Goal: Transaction & Acquisition: Book appointment/travel/reservation

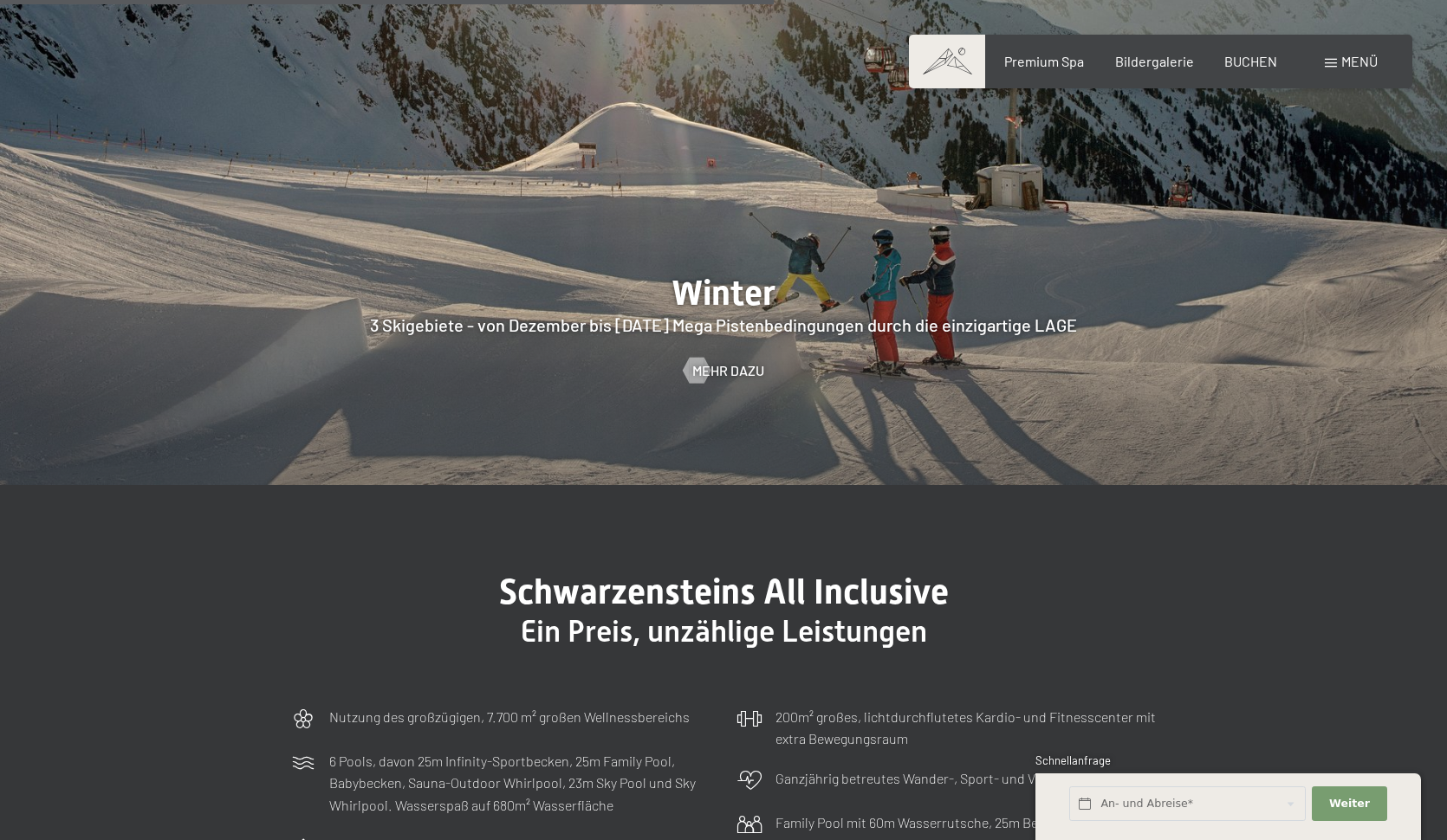
scroll to position [4369, 0]
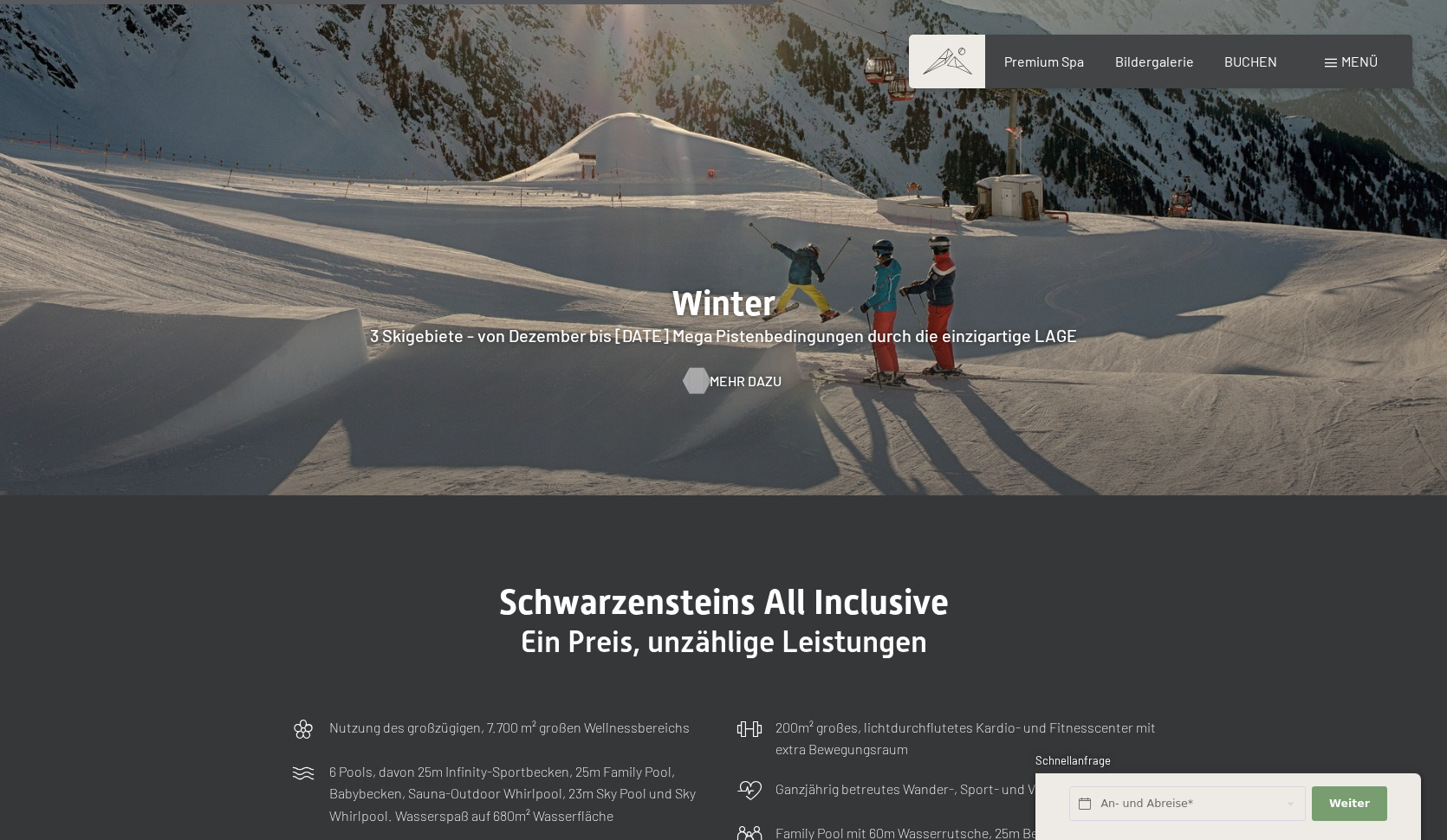
click at [724, 372] on span "Mehr dazu" at bounding box center [745, 381] width 72 height 19
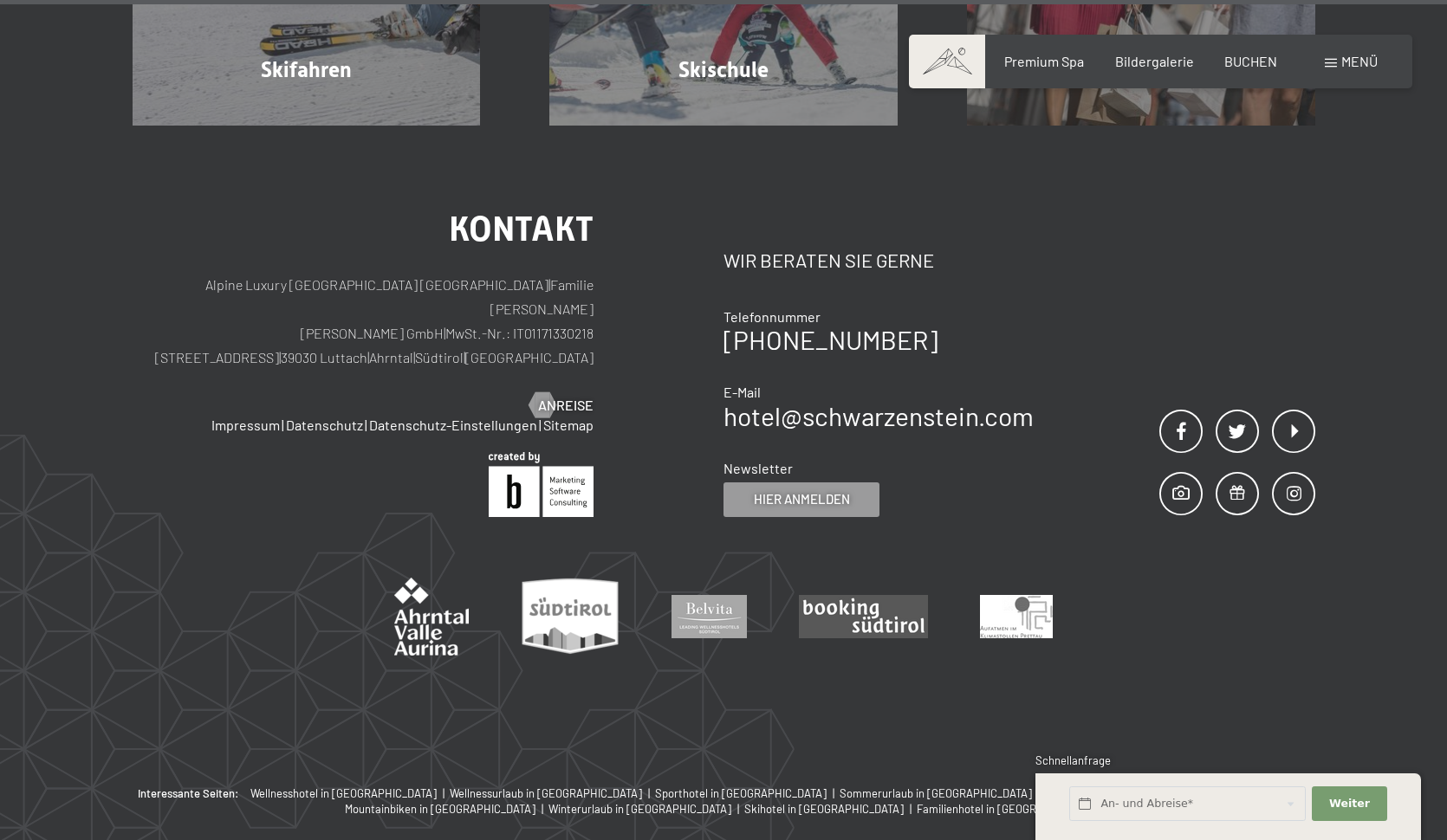
scroll to position [6018, 0]
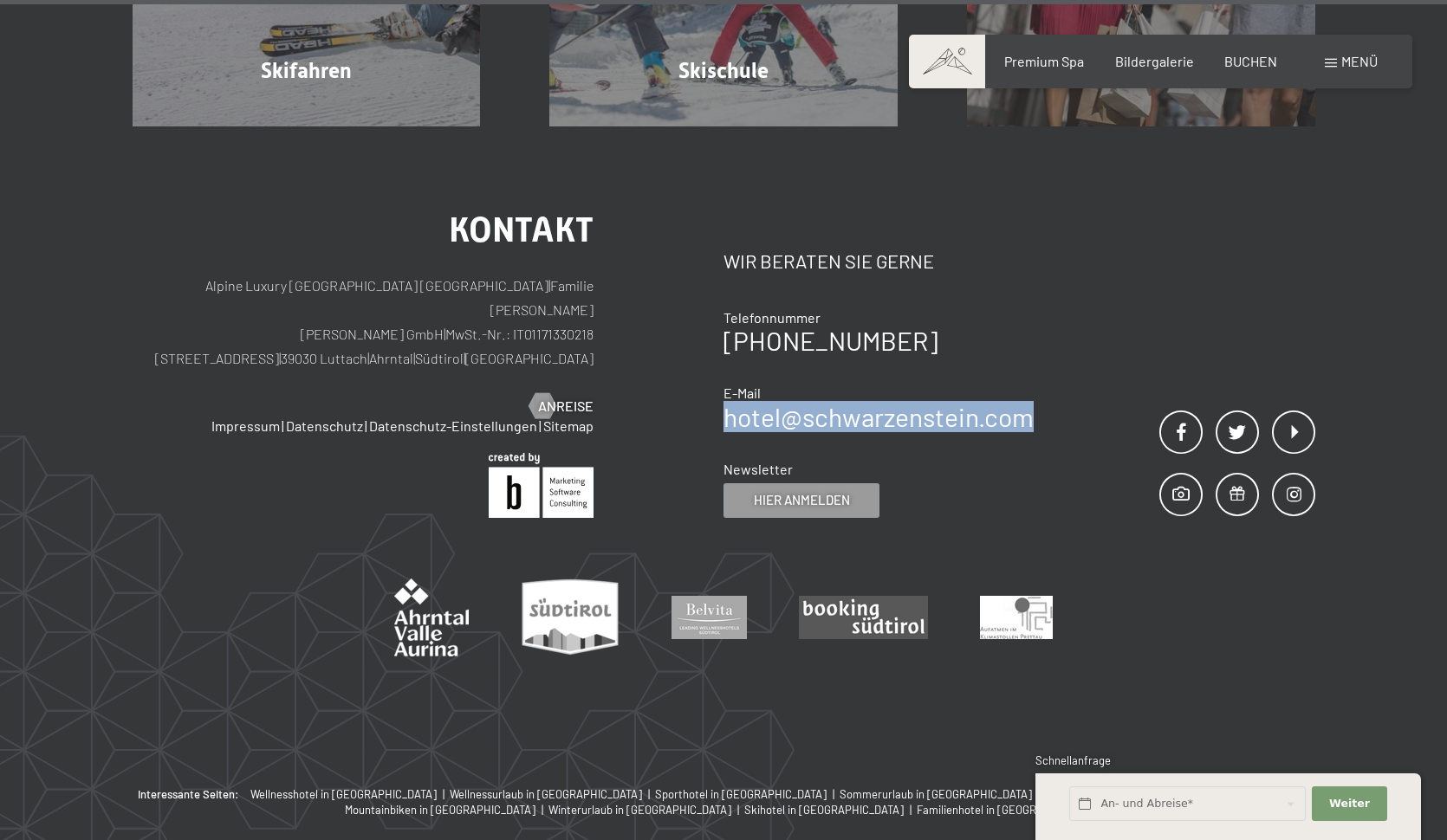
drag, startPoint x: 1052, startPoint y: 314, endPoint x: 726, endPoint y: 325, distance: 326.2
click at [726, 323] on div "Kontakt Wir beraten Sie gerne Telefonnummer +39 0474 674100 E-Mail hotel@ no-sp…" at bounding box center [1019, 365] width 592 height 304
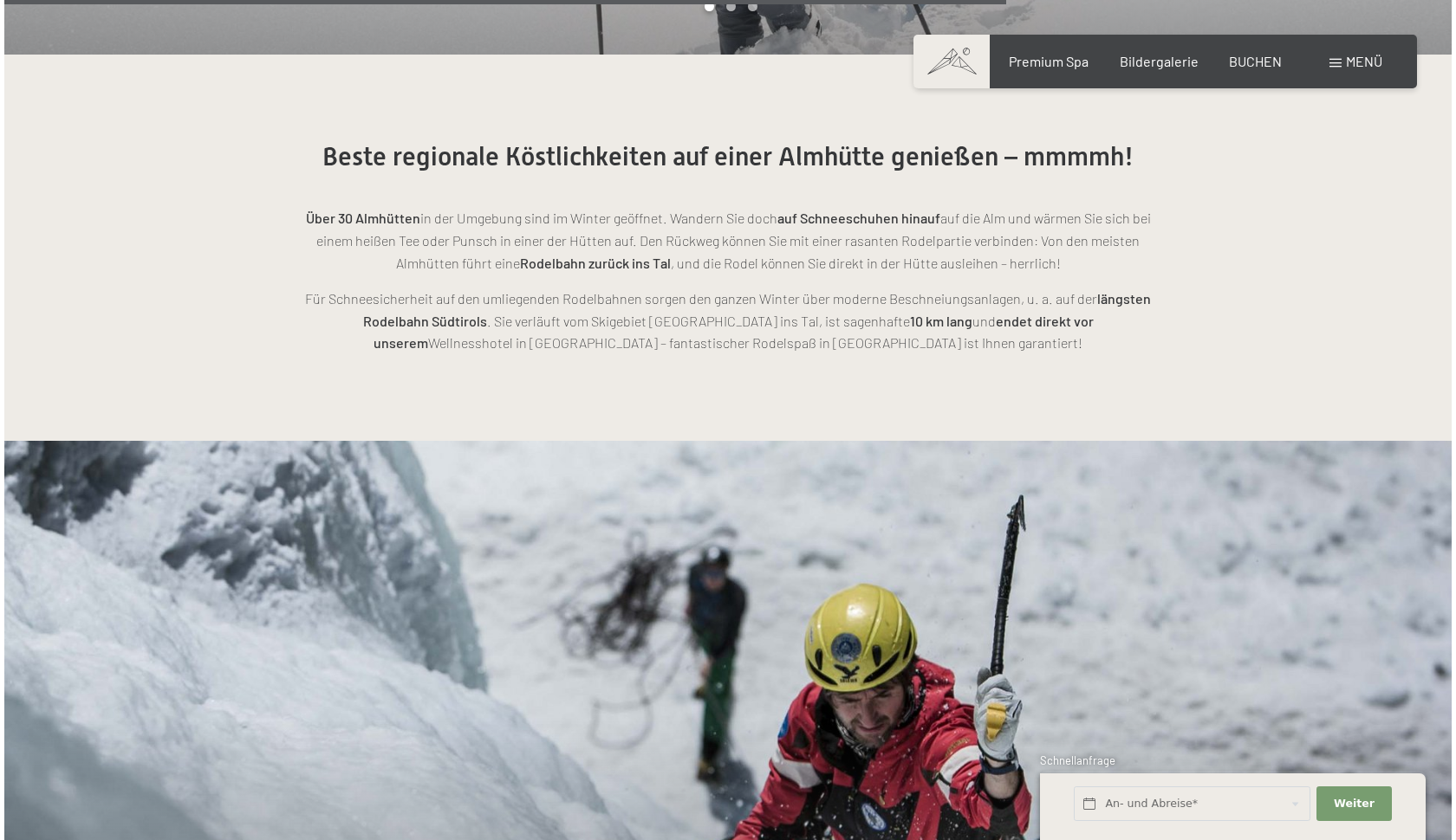
scroll to position [4166, 0]
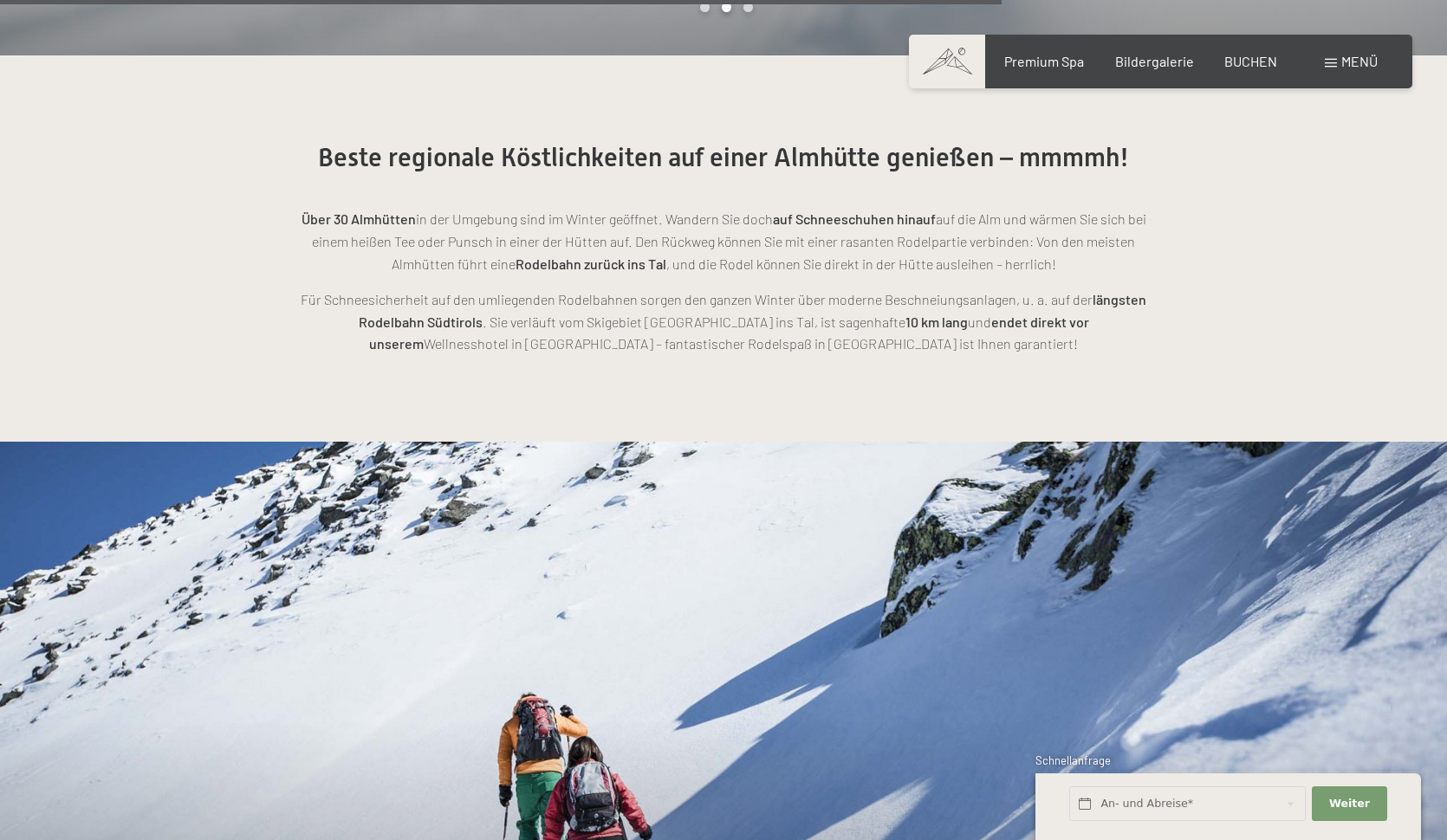
click at [1355, 62] on span "Menü" at bounding box center [1360, 61] width 36 height 16
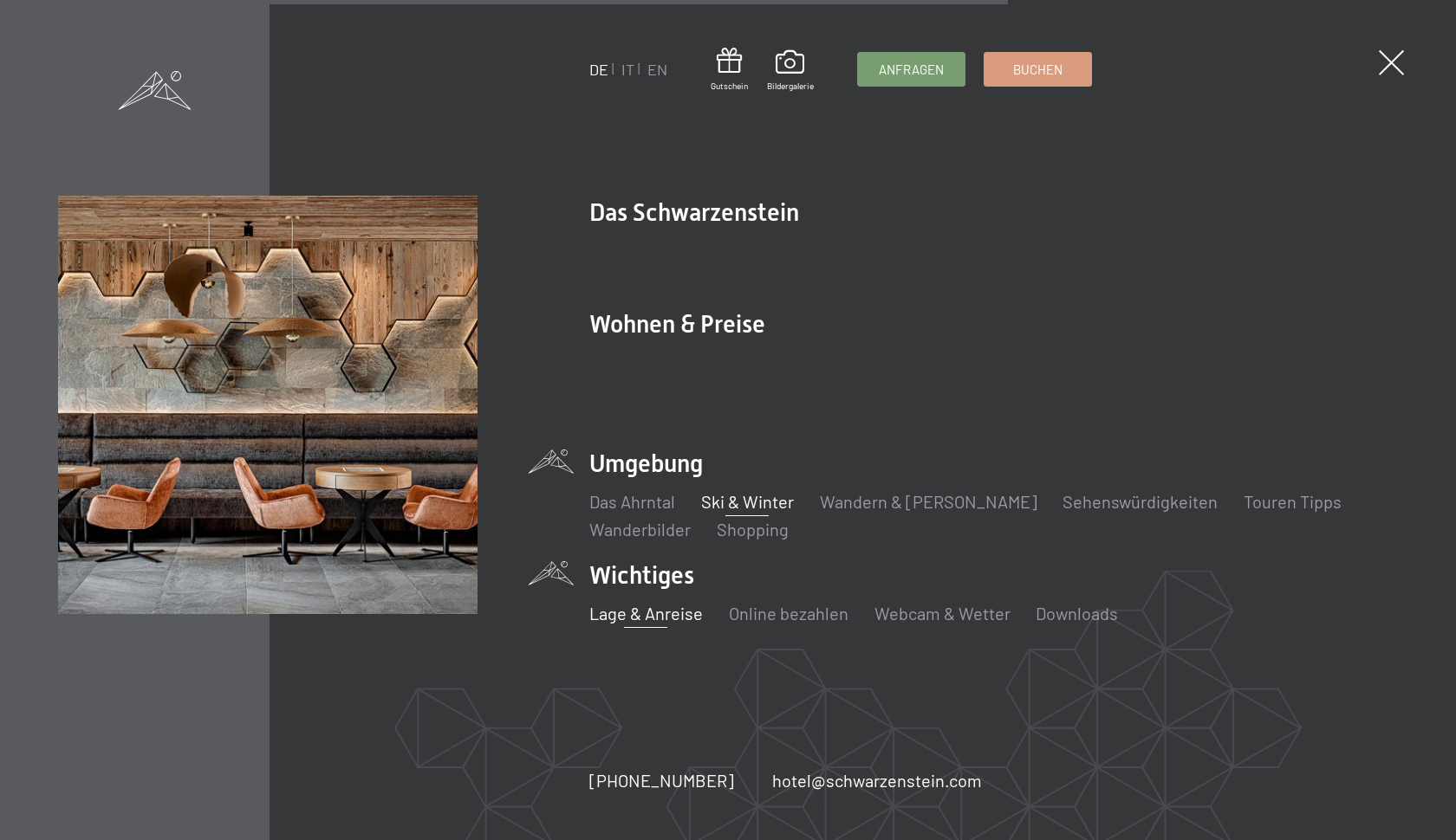
click at [642, 608] on link "Lage & Anreise" at bounding box center [645, 613] width 113 height 21
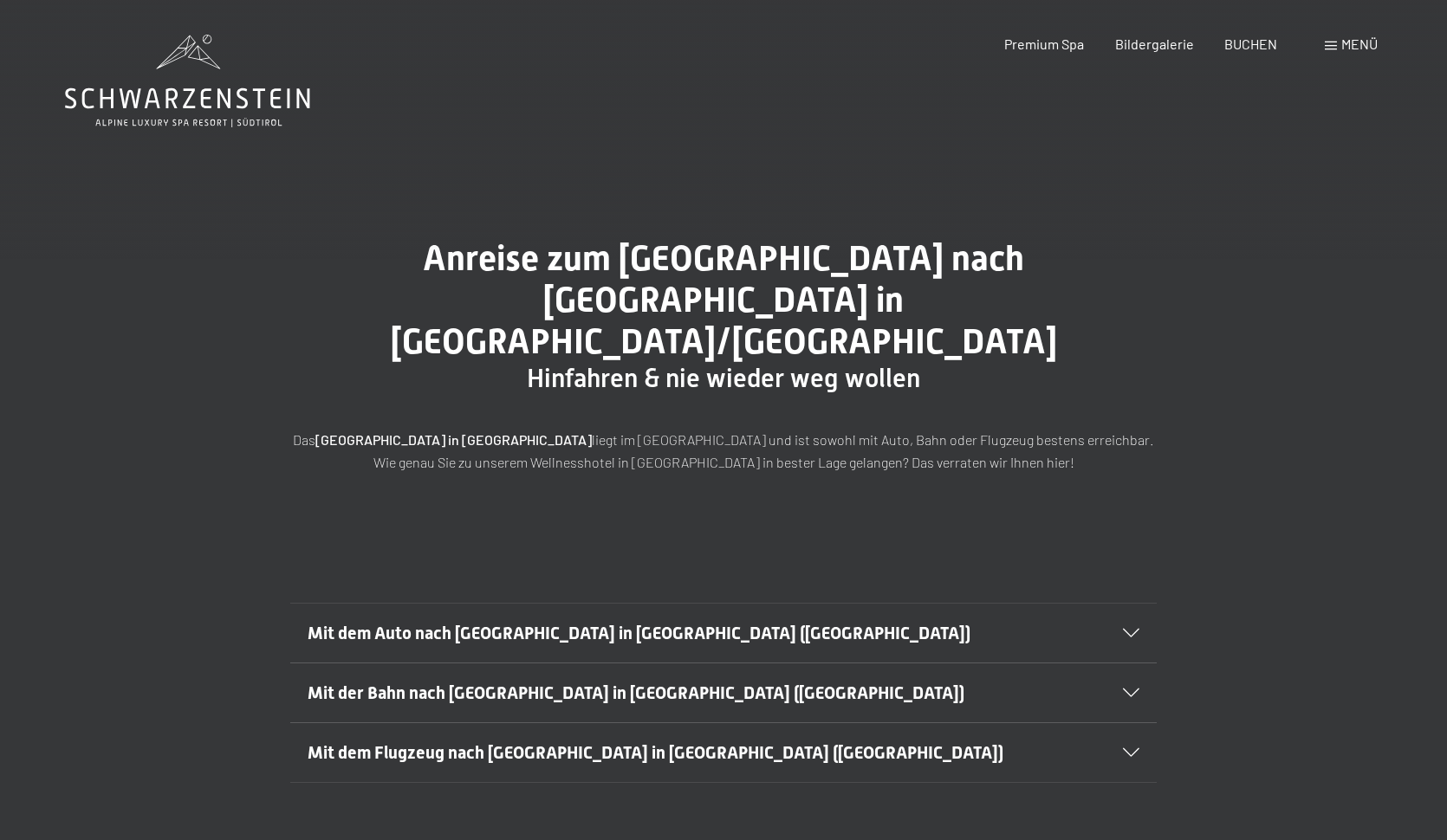
click at [188, 106] on icon at bounding box center [188, 81] width 245 height 92
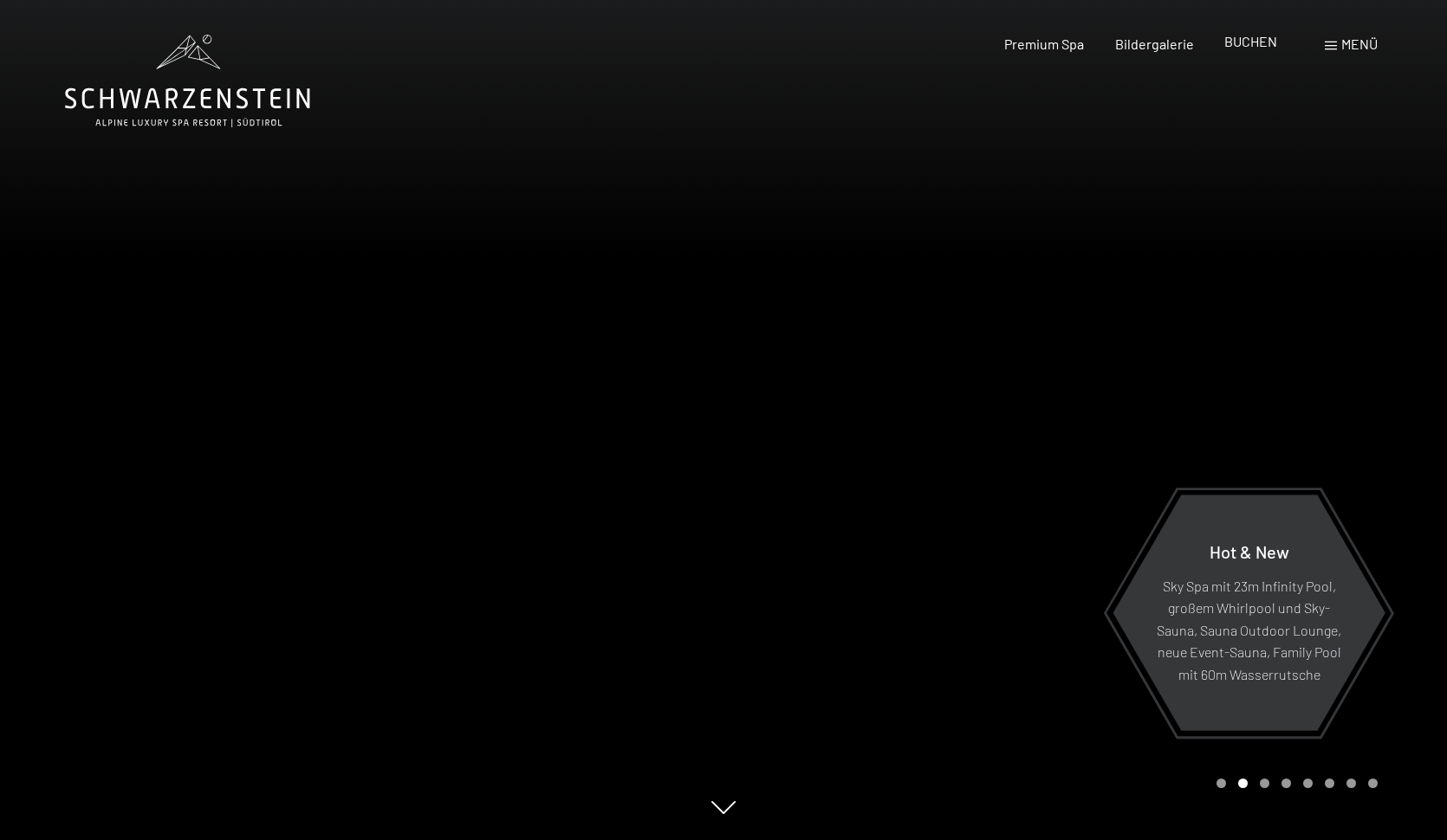
click at [1253, 43] on span "BUCHEN" at bounding box center [1251, 41] width 53 height 16
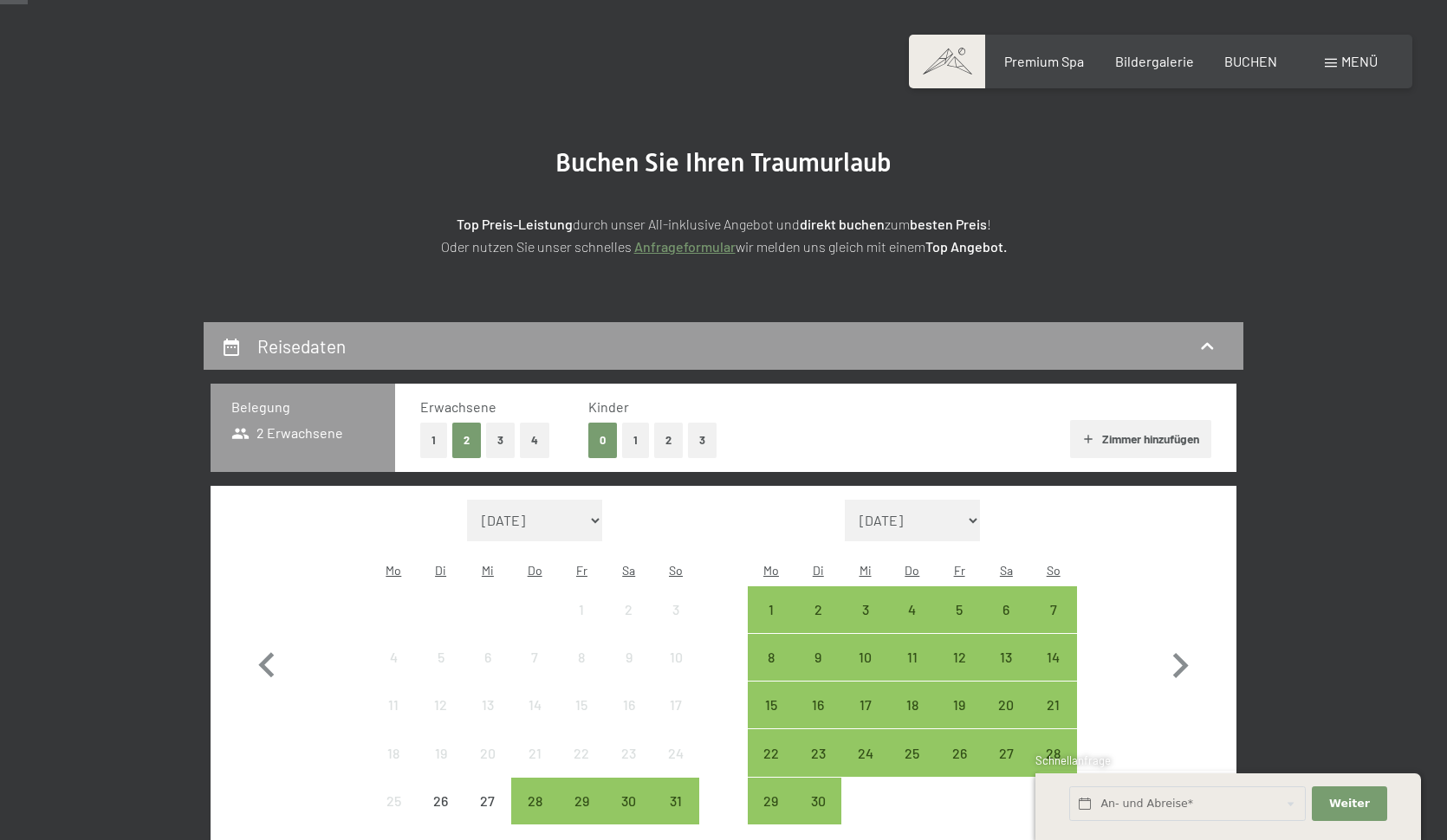
scroll to position [112, 0]
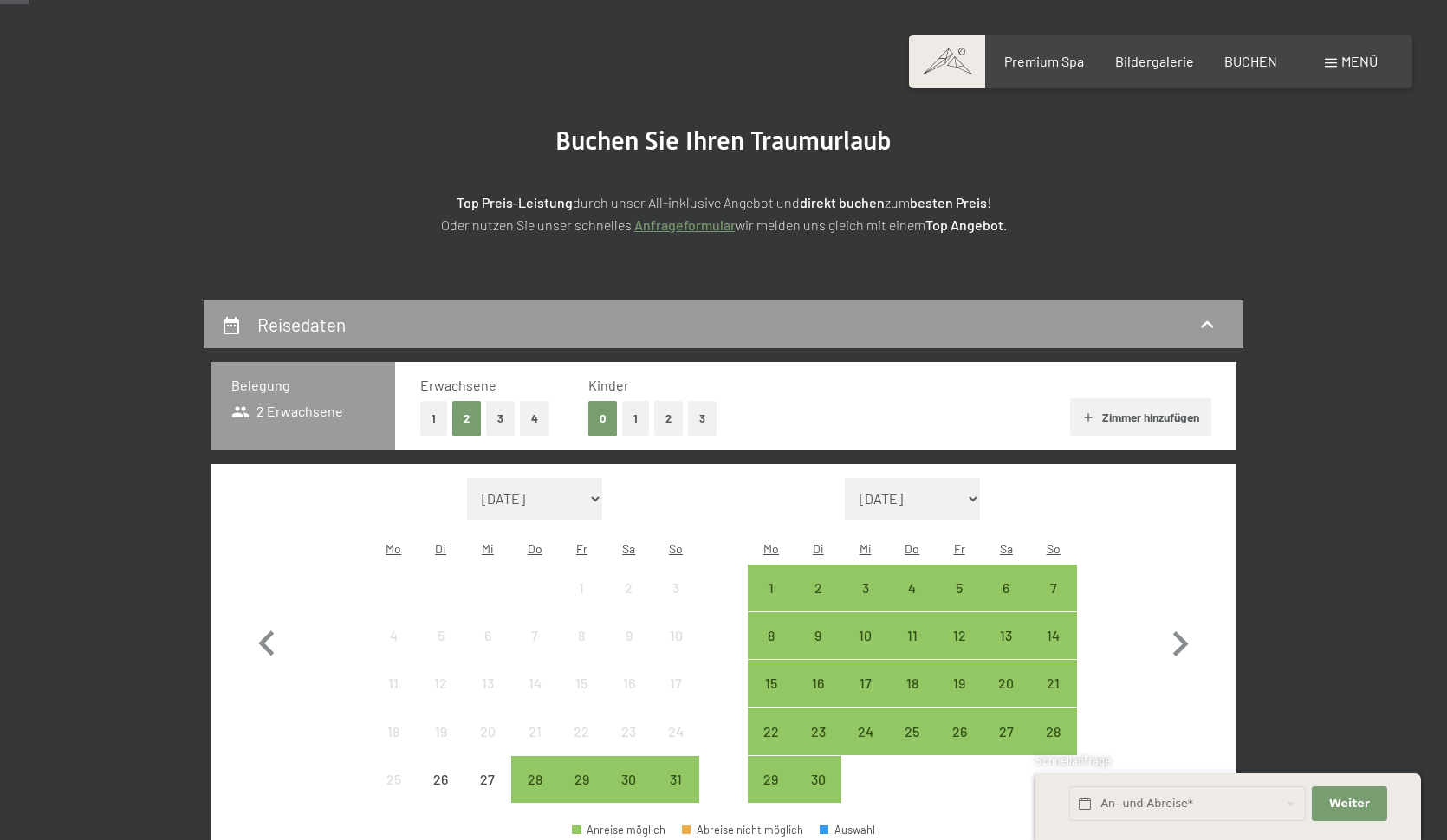
click at [706, 425] on button "3" at bounding box center [703, 419] width 29 height 35
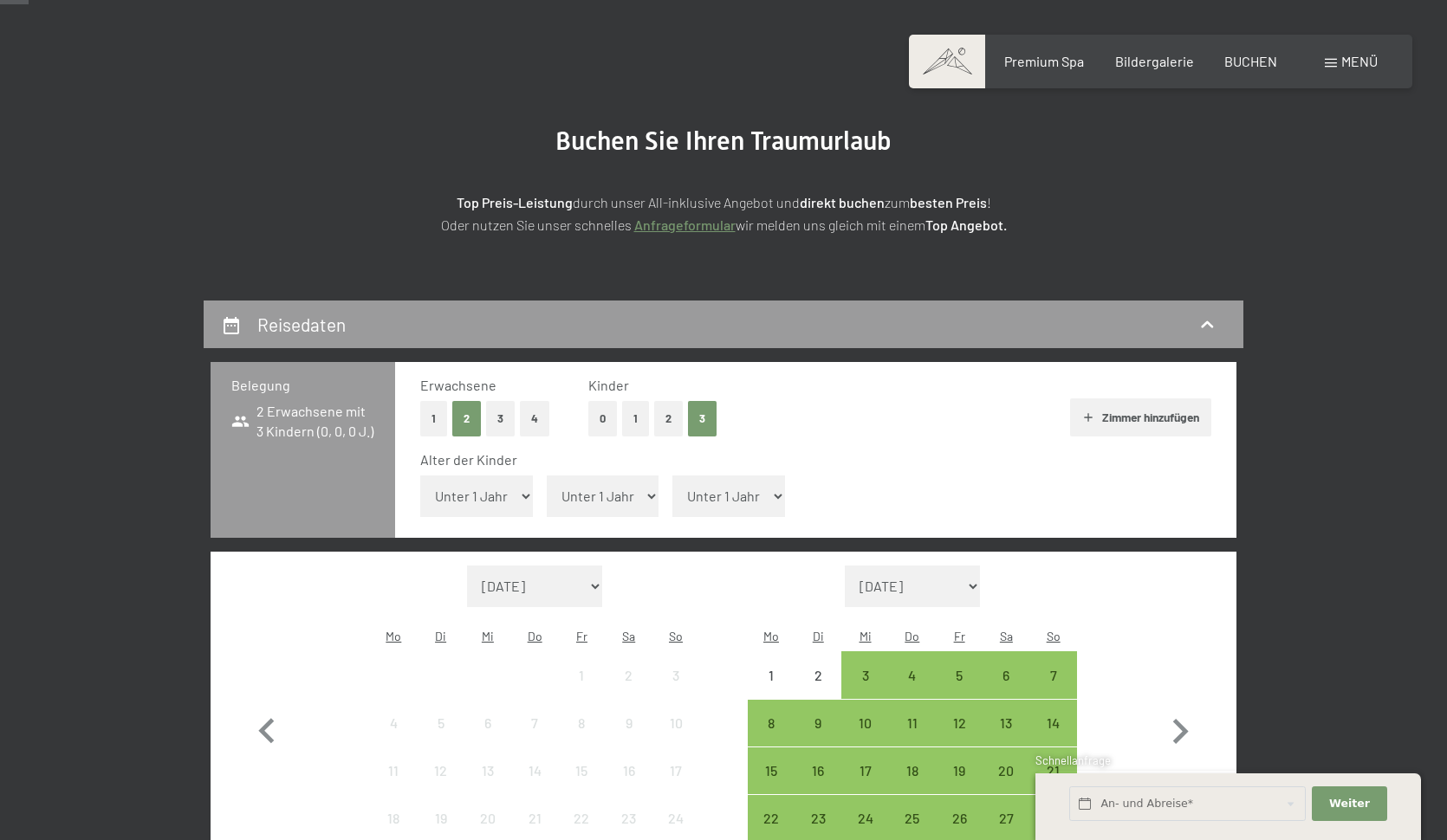
select select "14"
select select "13"
select select "8"
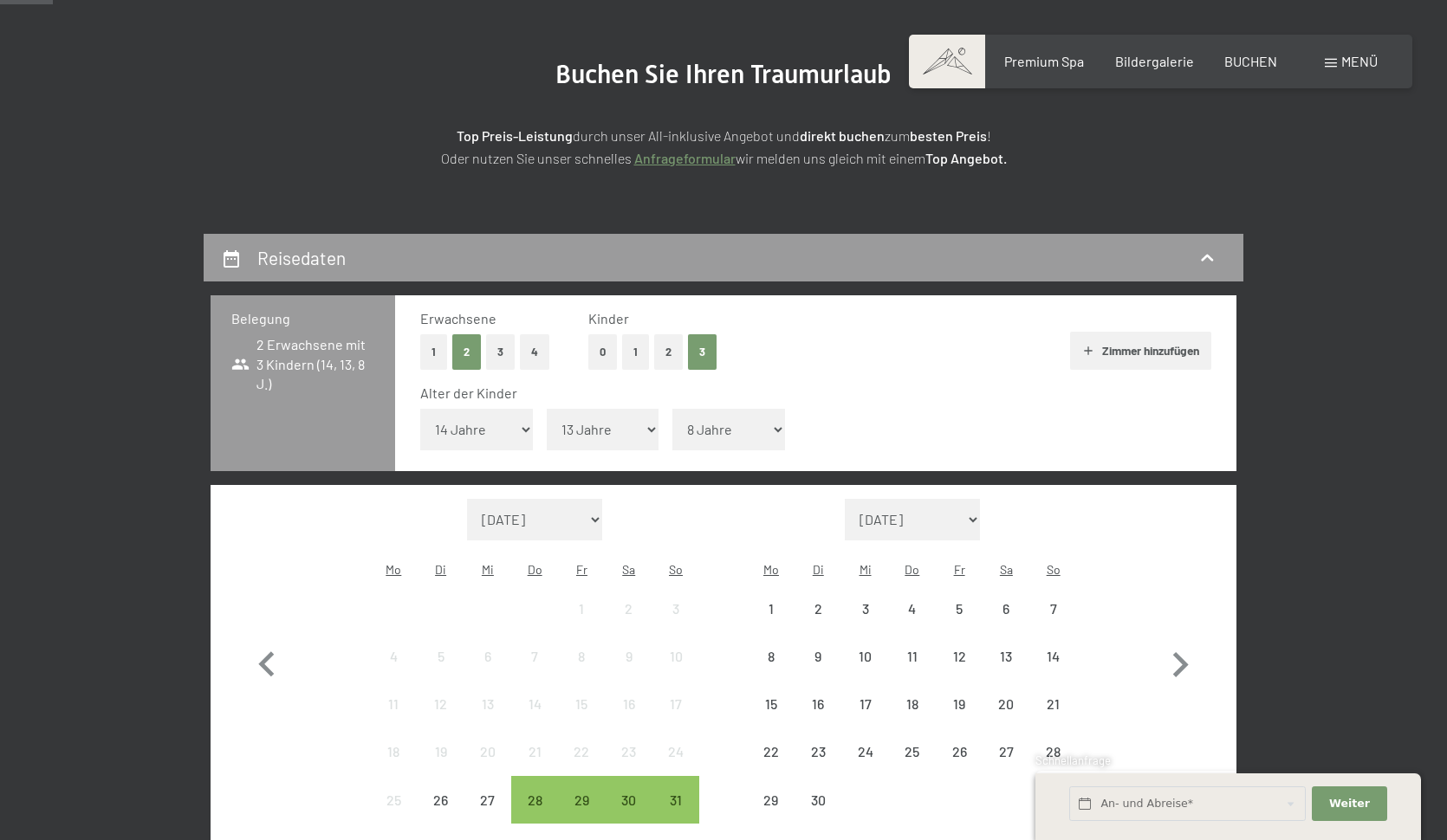
scroll to position [216, 0]
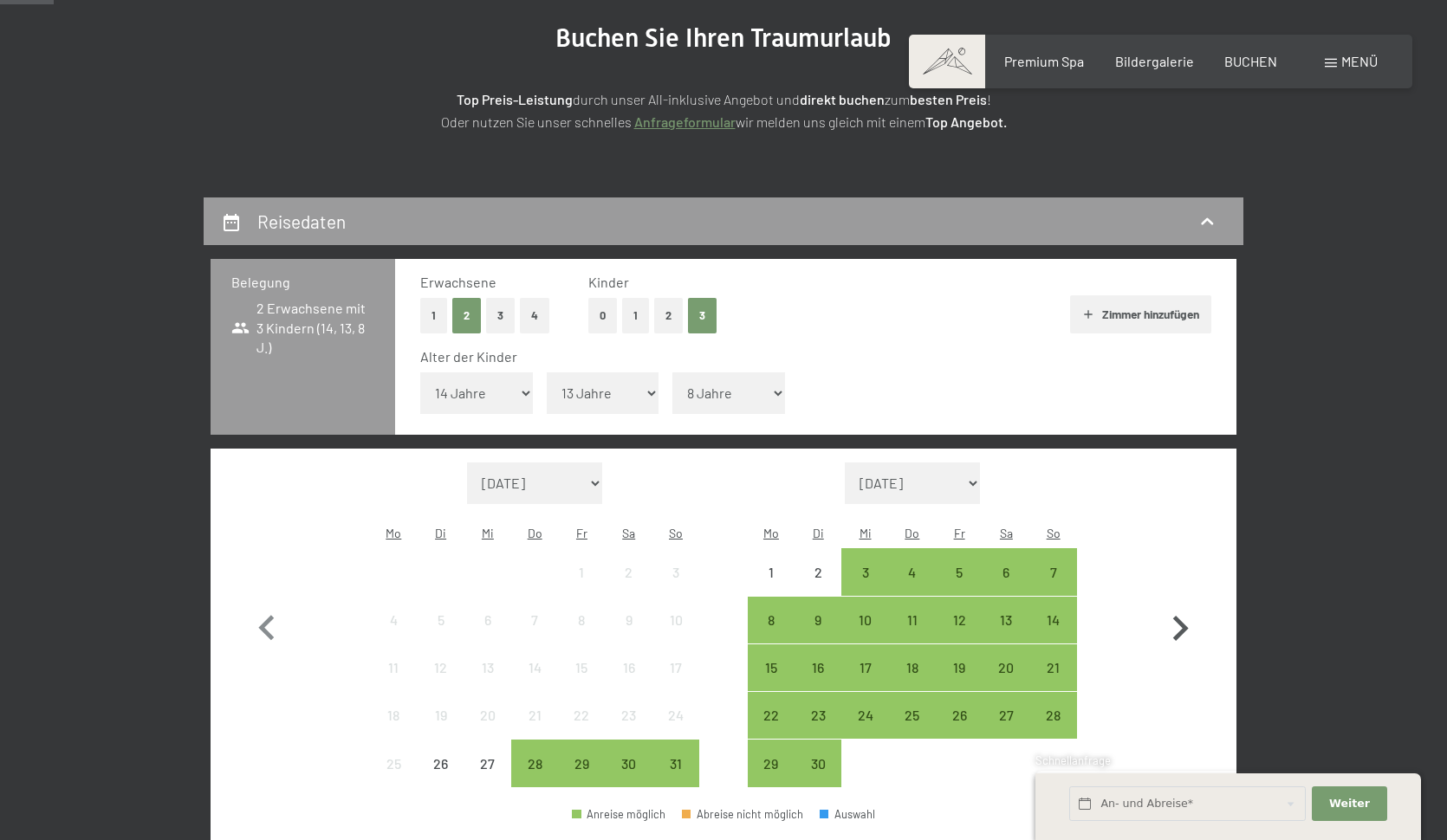
click at [1177, 616] on icon "button" at bounding box center [1180, 629] width 15 height 25
select select "[DATE]"
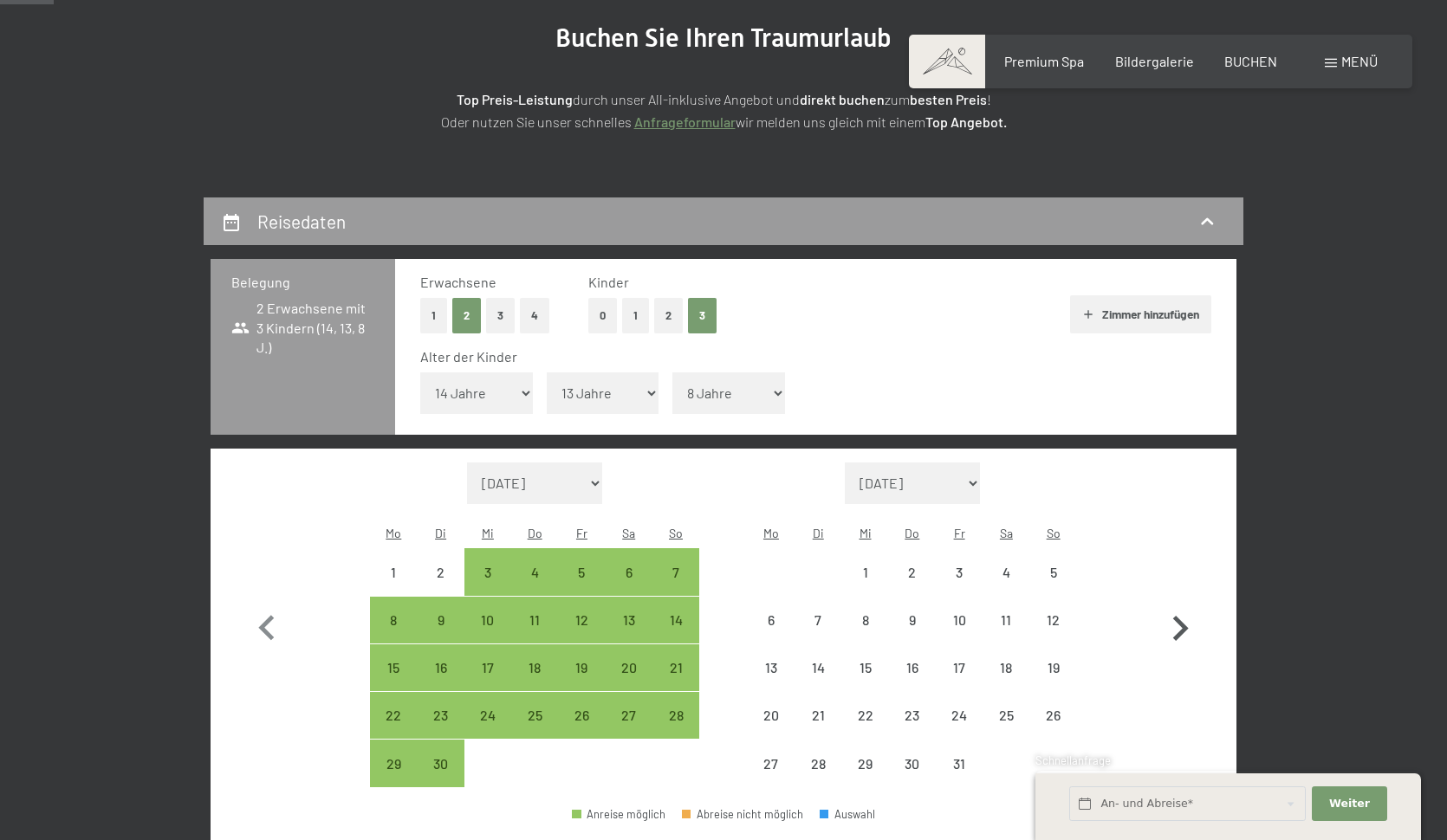
select select "[DATE]"
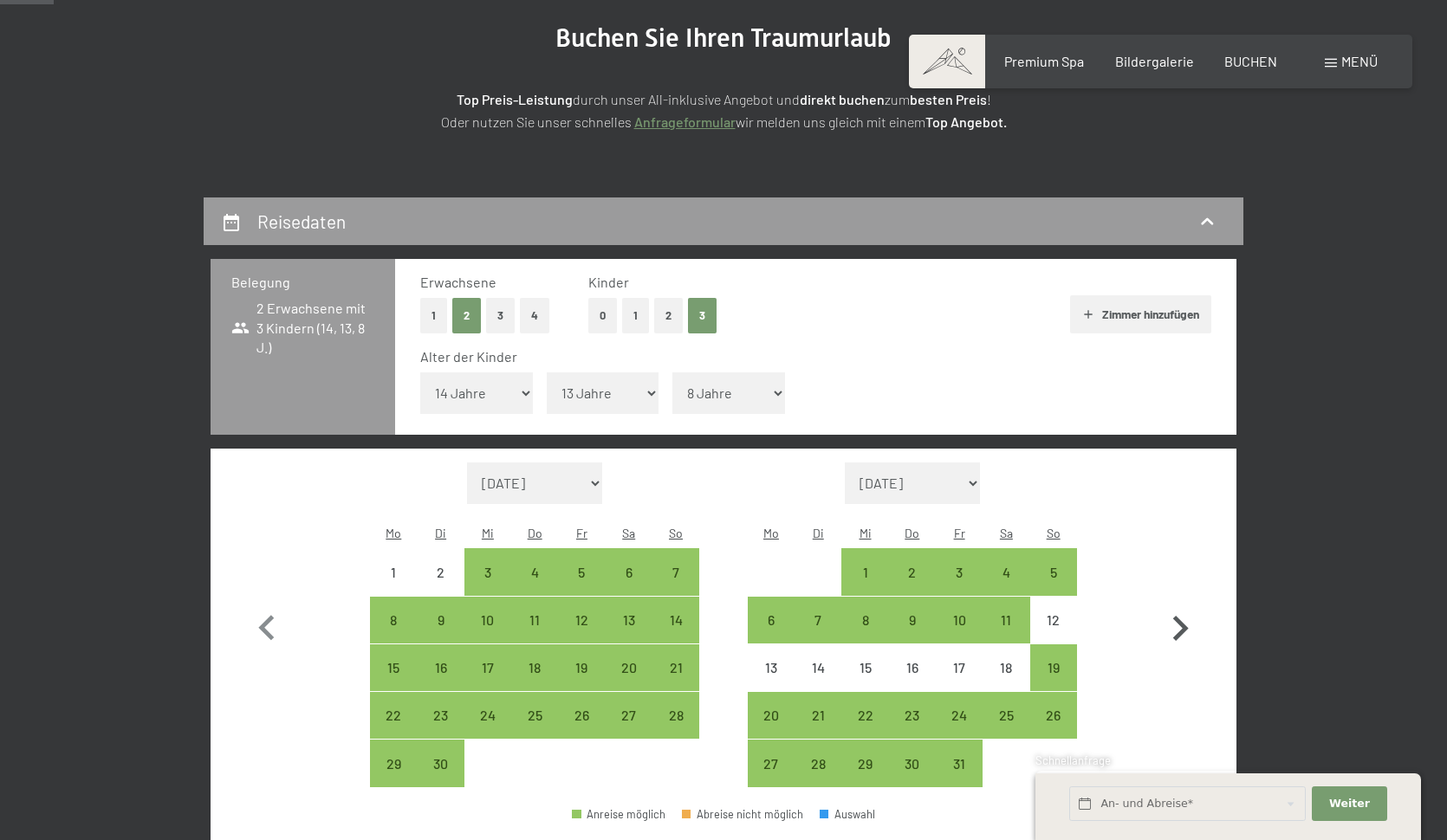
click at [1177, 616] on icon "button" at bounding box center [1180, 629] width 15 height 25
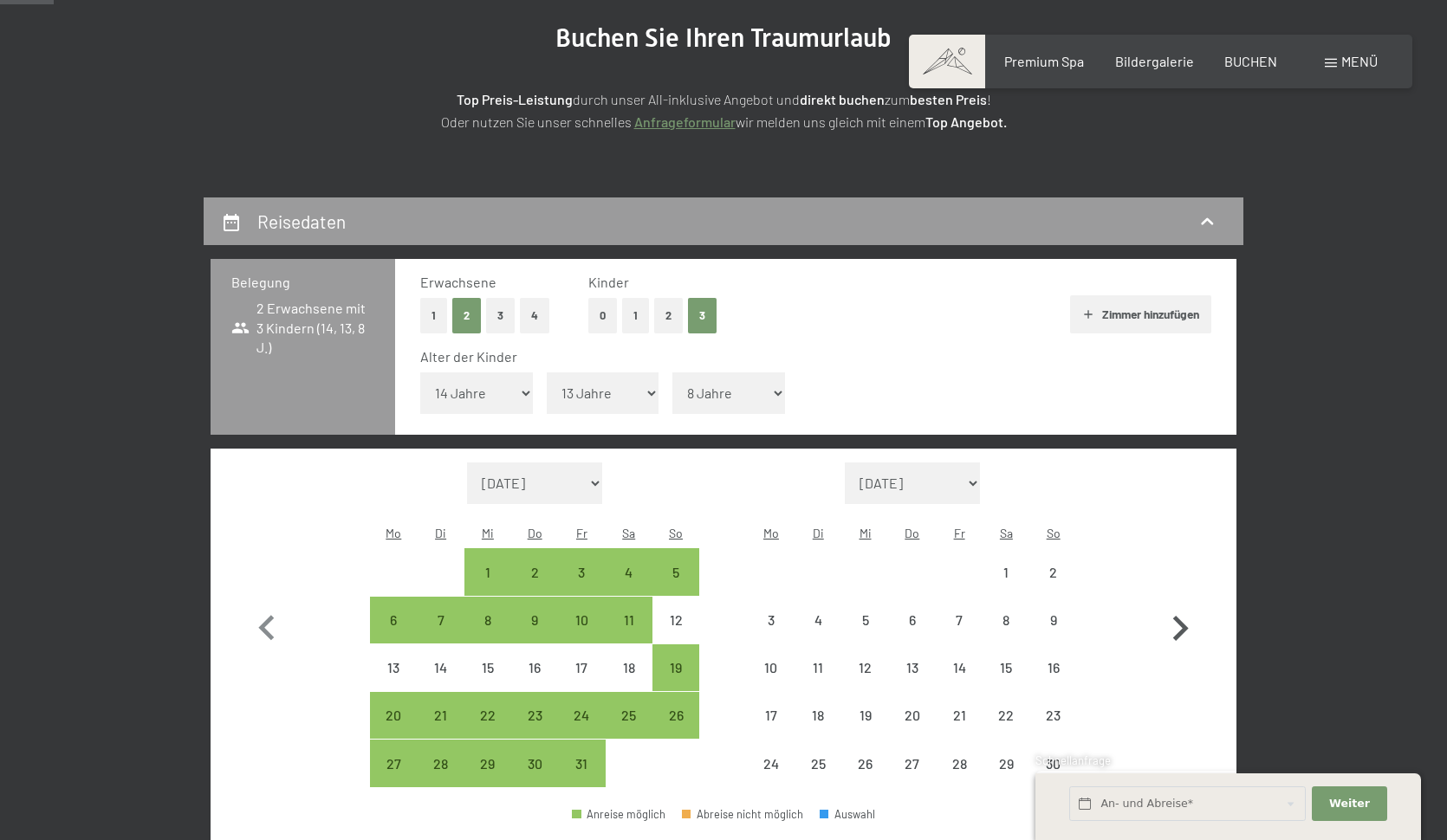
select select "[DATE]"
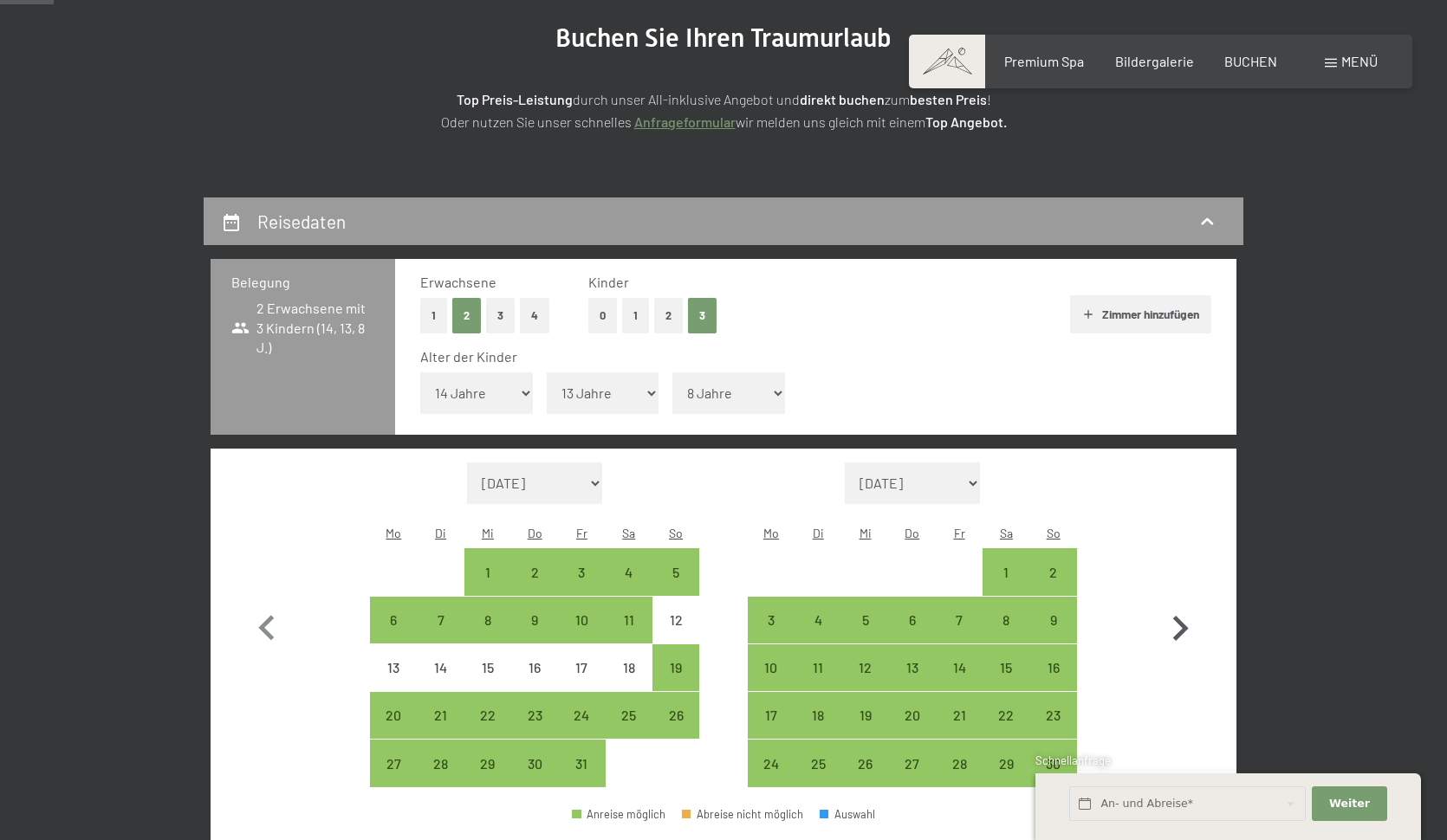
click at [1188, 603] on icon "button" at bounding box center [1180, 628] width 50 height 50
select select "[DATE]"
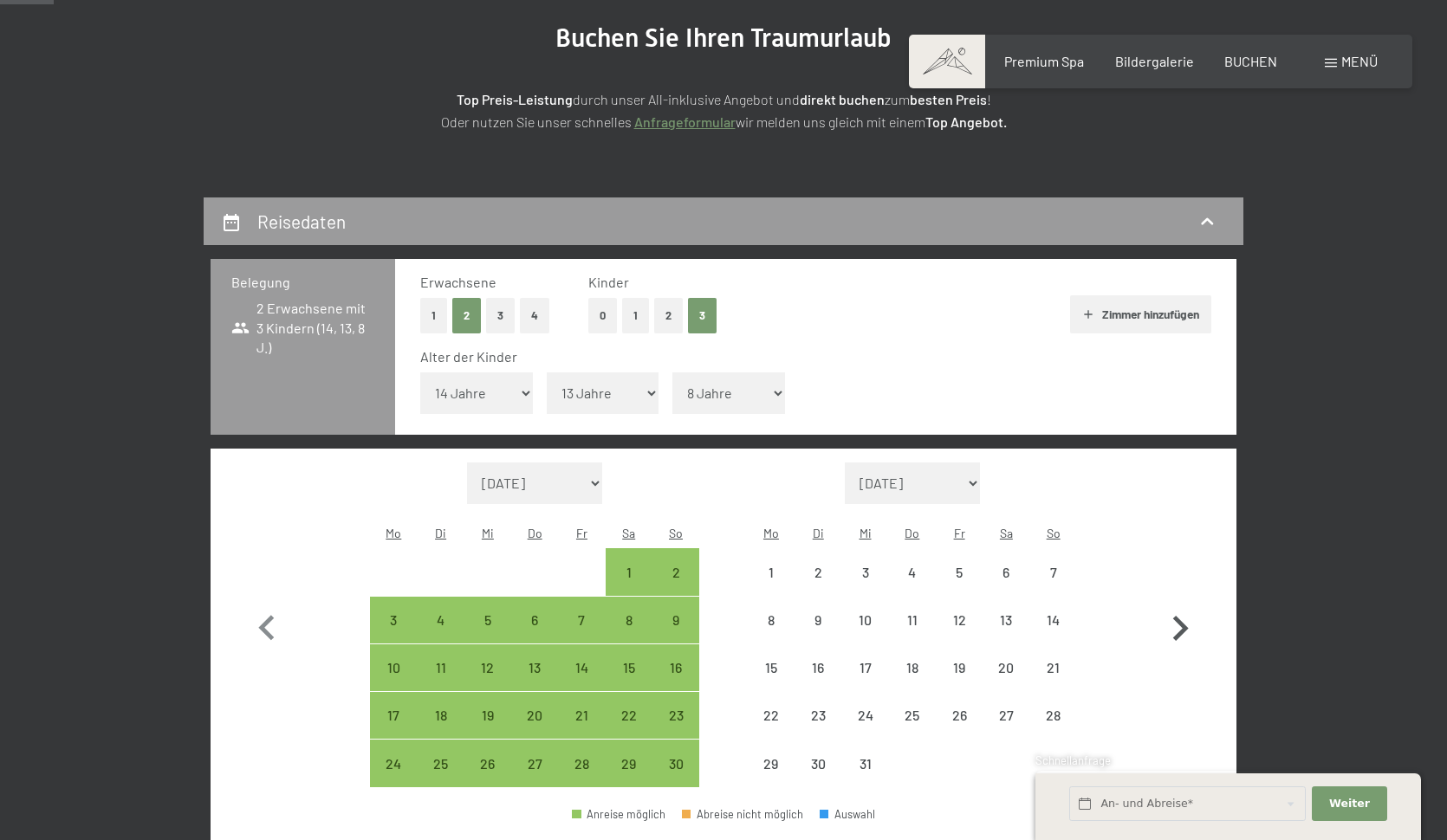
select select "[DATE]"
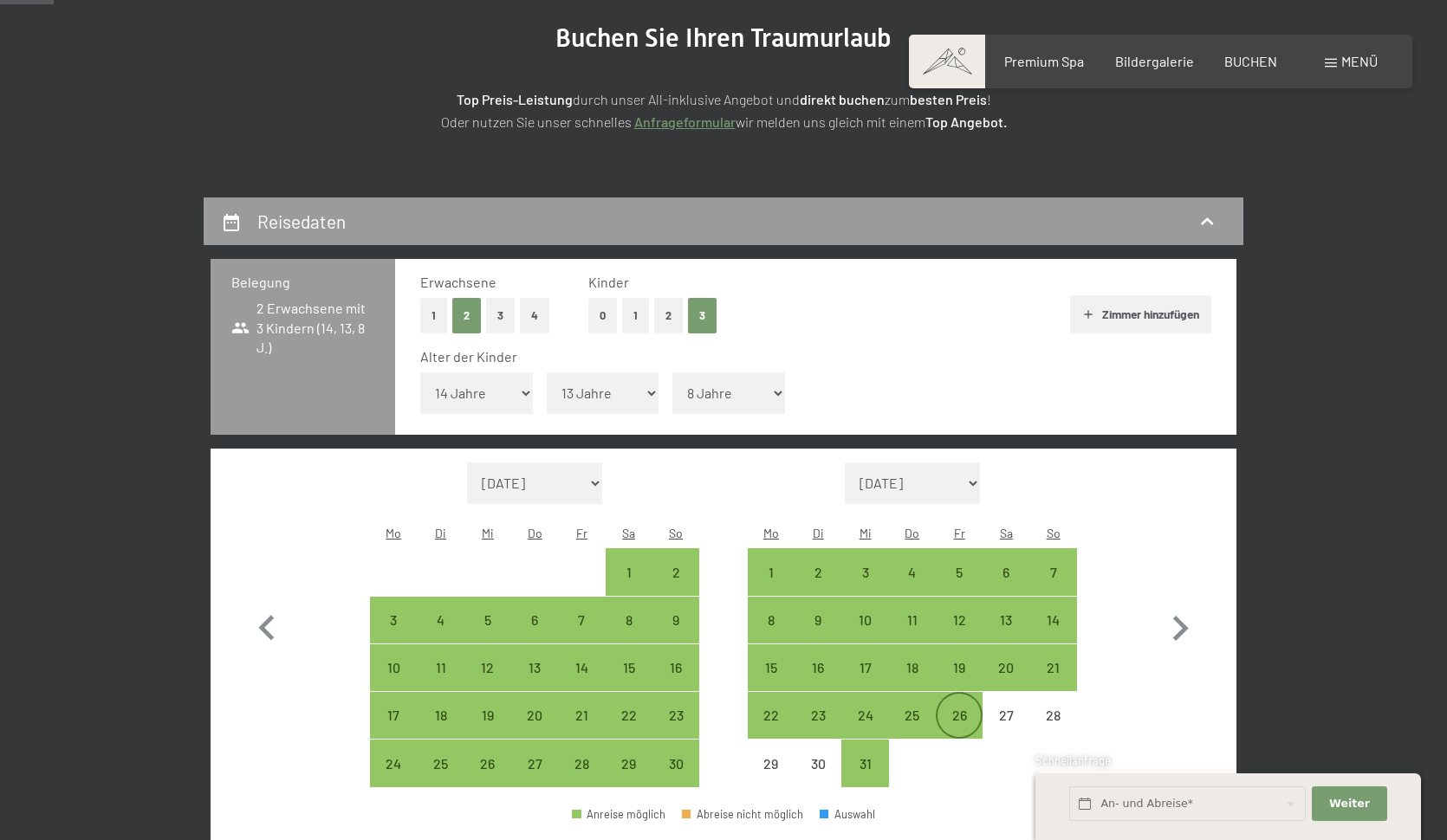
click at [957, 694] on div "26" at bounding box center [959, 716] width 44 height 43
select select "[DATE]"
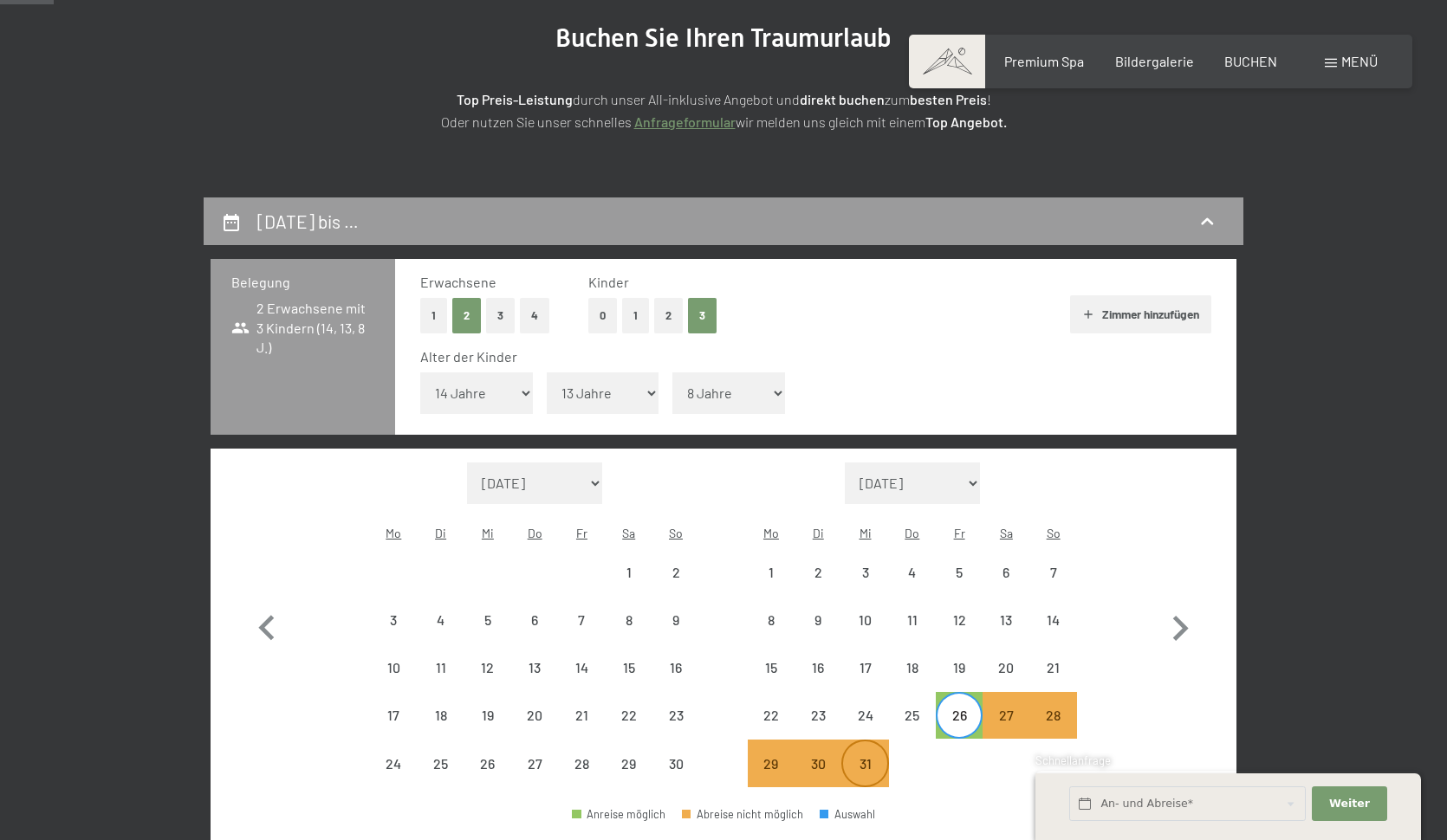
click at [870, 757] on div "31" at bounding box center [865, 778] width 44 height 43
select select "[DATE]"
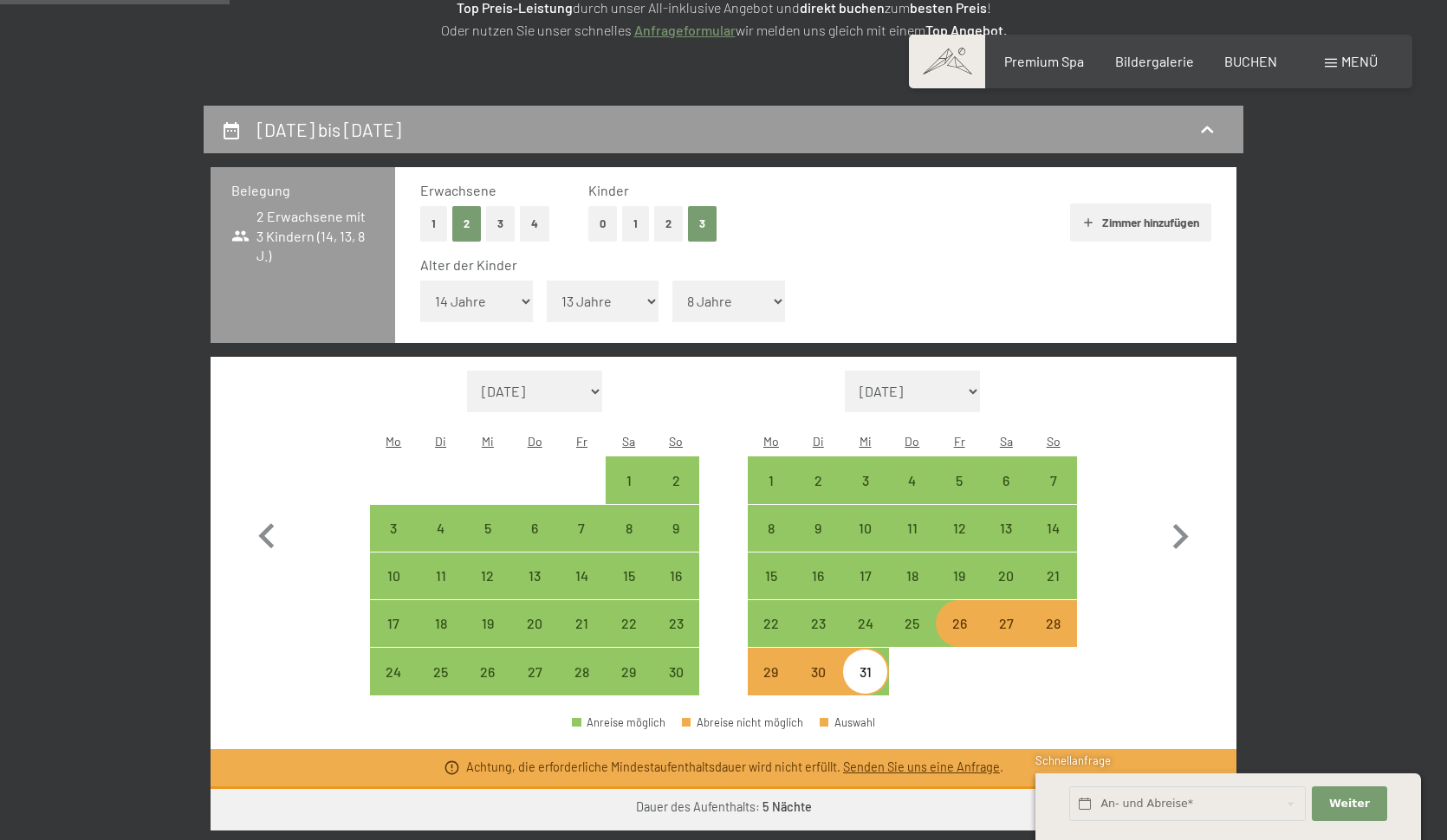
scroll to position [309, 0]
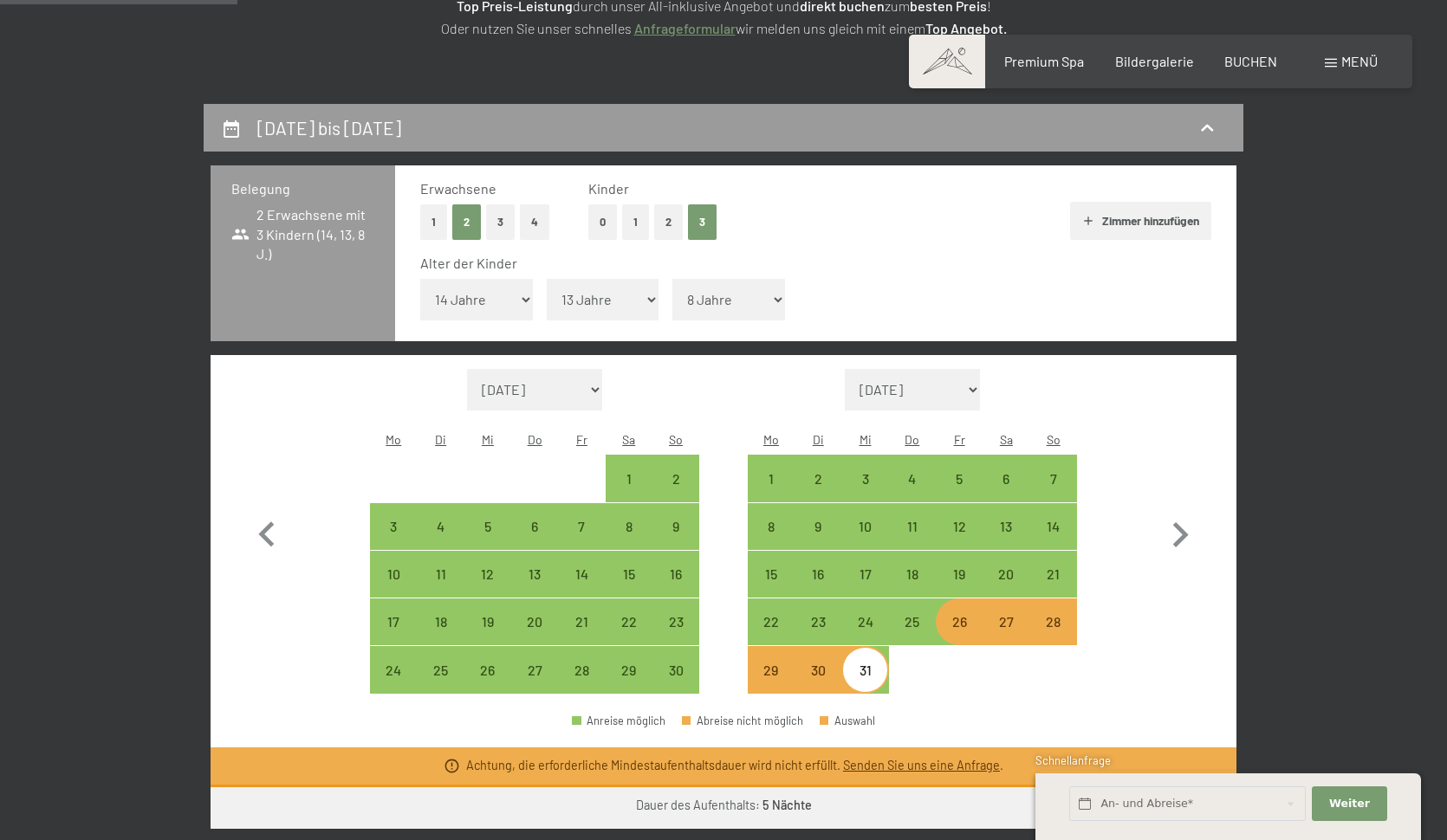
click at [967, 615] on div "26" at bounding box center [959, 637] width 44 height 43
select select "[DATE]"
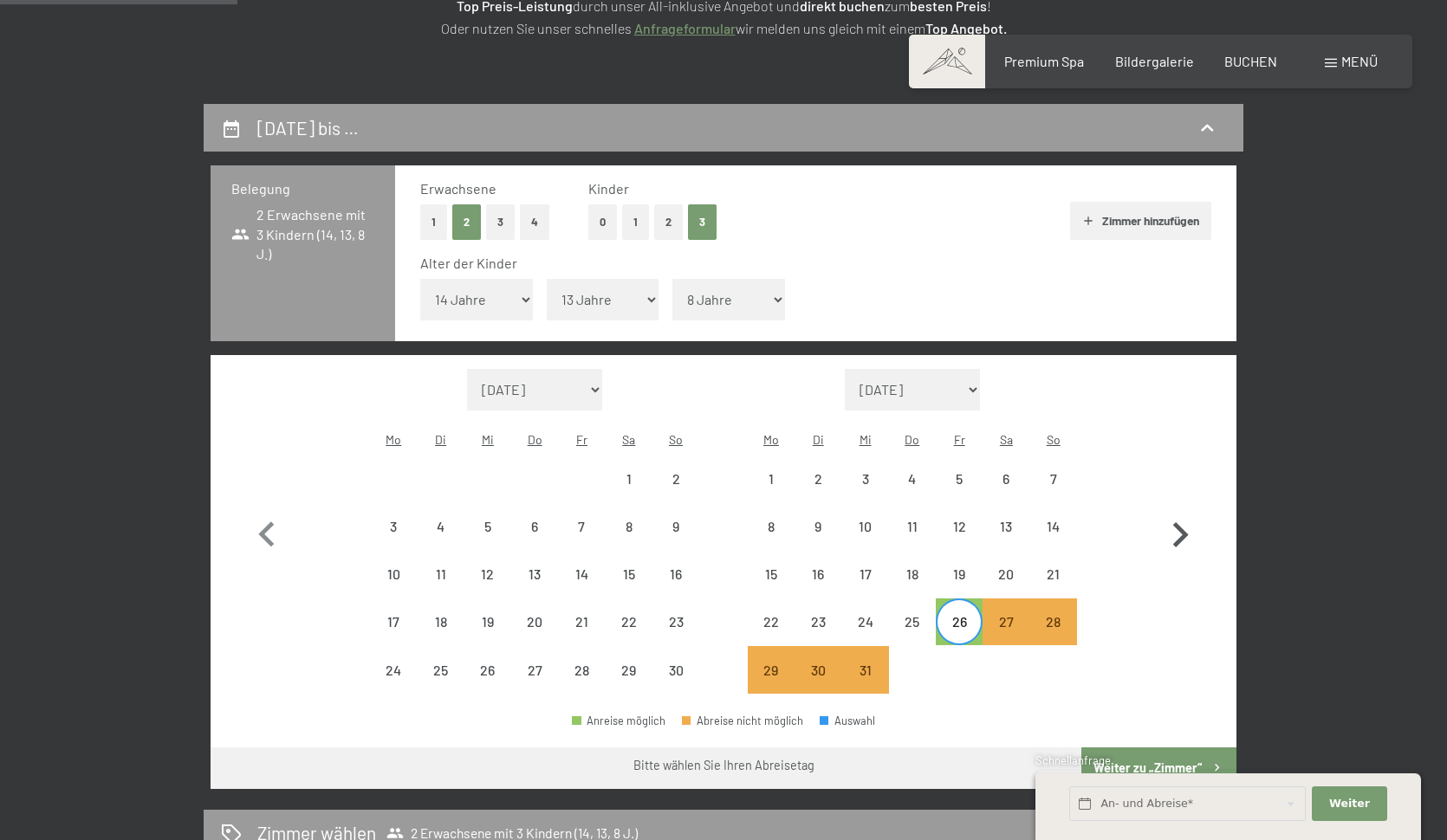
click at [1181, 522] on icon "button" at bounding box center [1180, 535] width 15 height 25
select select "[DATE]"
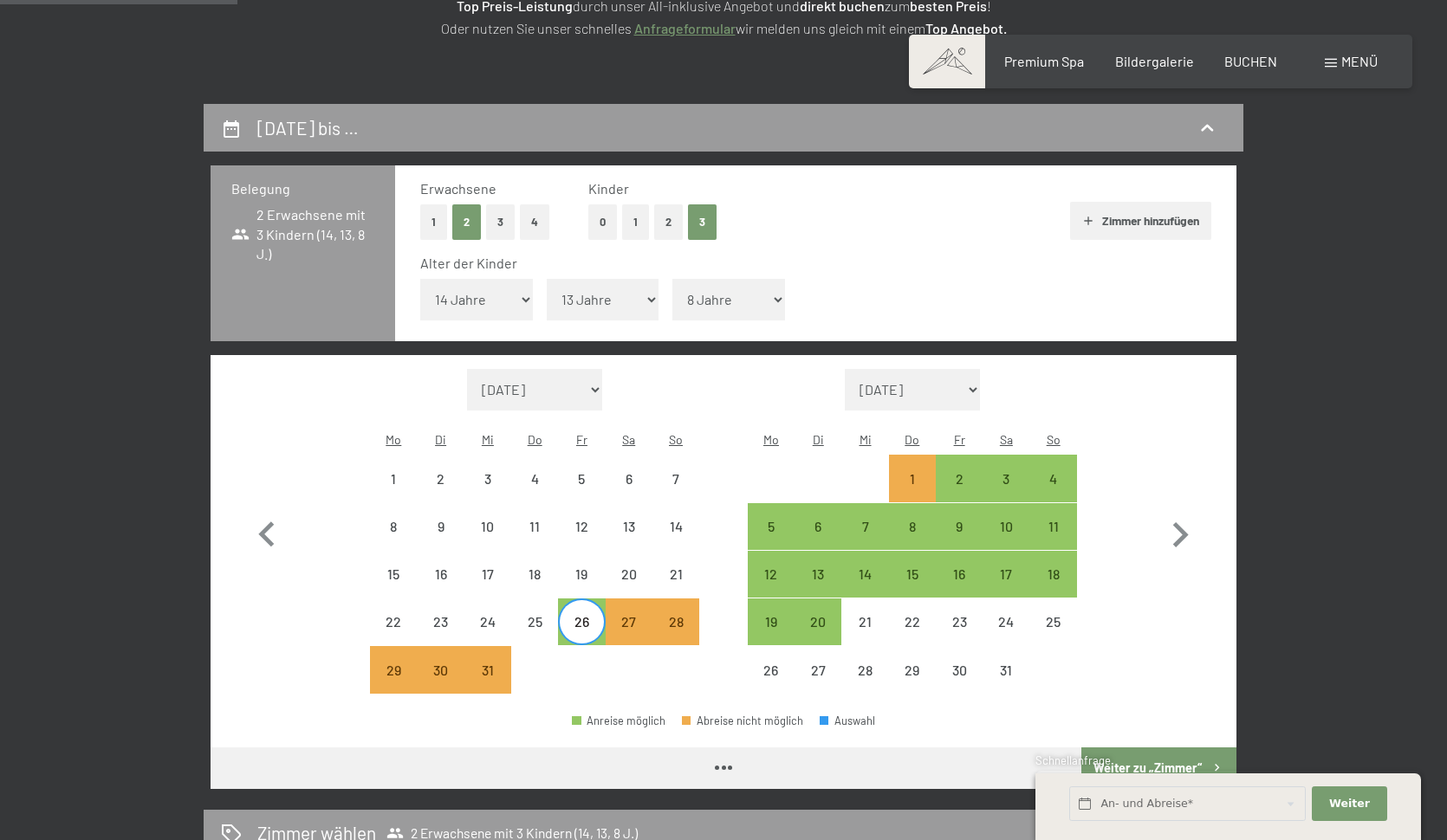
select select "[DATE]"
click at [966, 472] on div "2" at bounding box center [959, 494] width 44 height 43
select select "[DATE]"
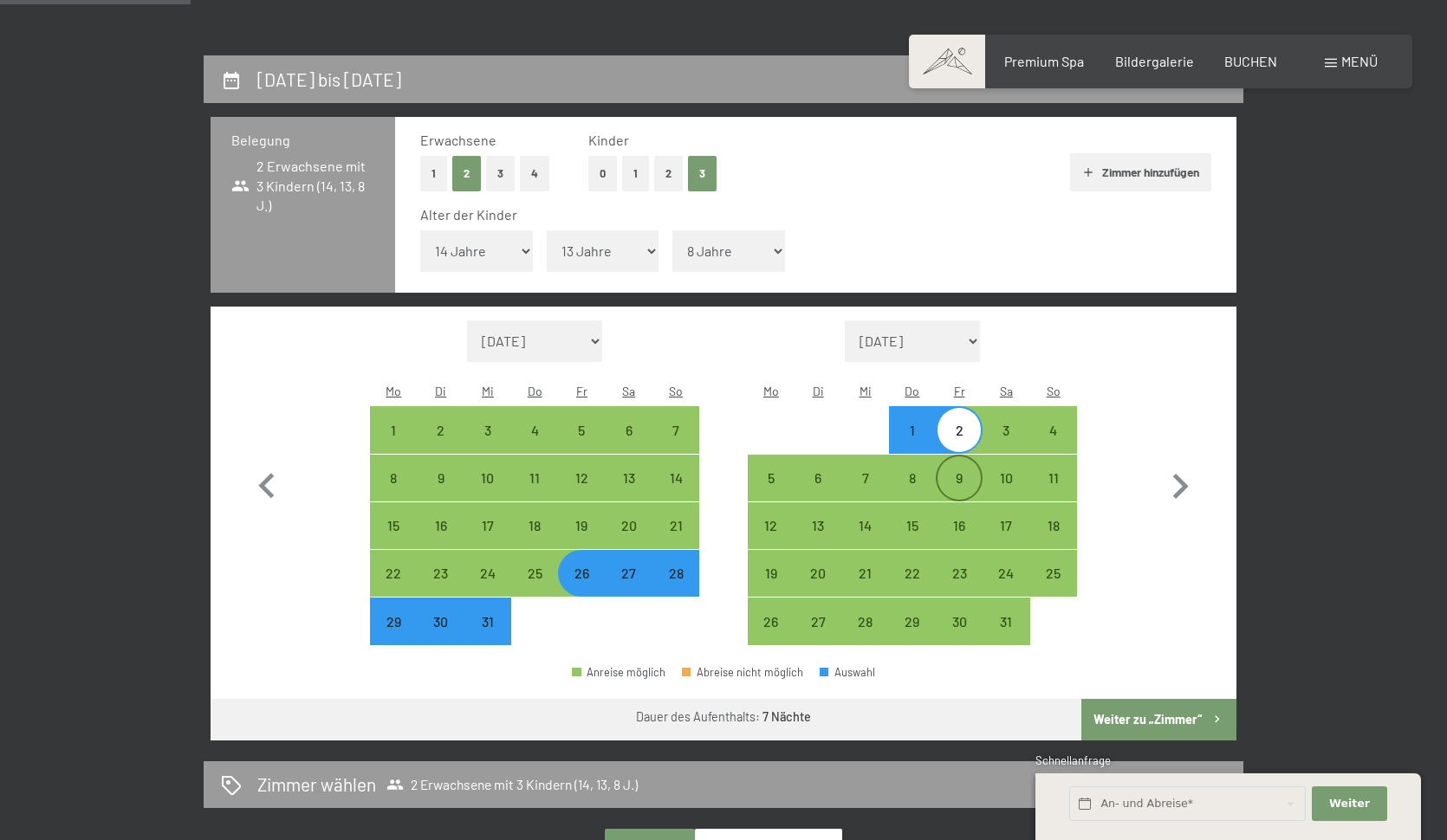
scroll to position [358, 0]
click at [1130, 699] on button "Weiter zu „Zimmer“" at bounding box center [1159, 719] width 155 height 42
select select "[DATE]"
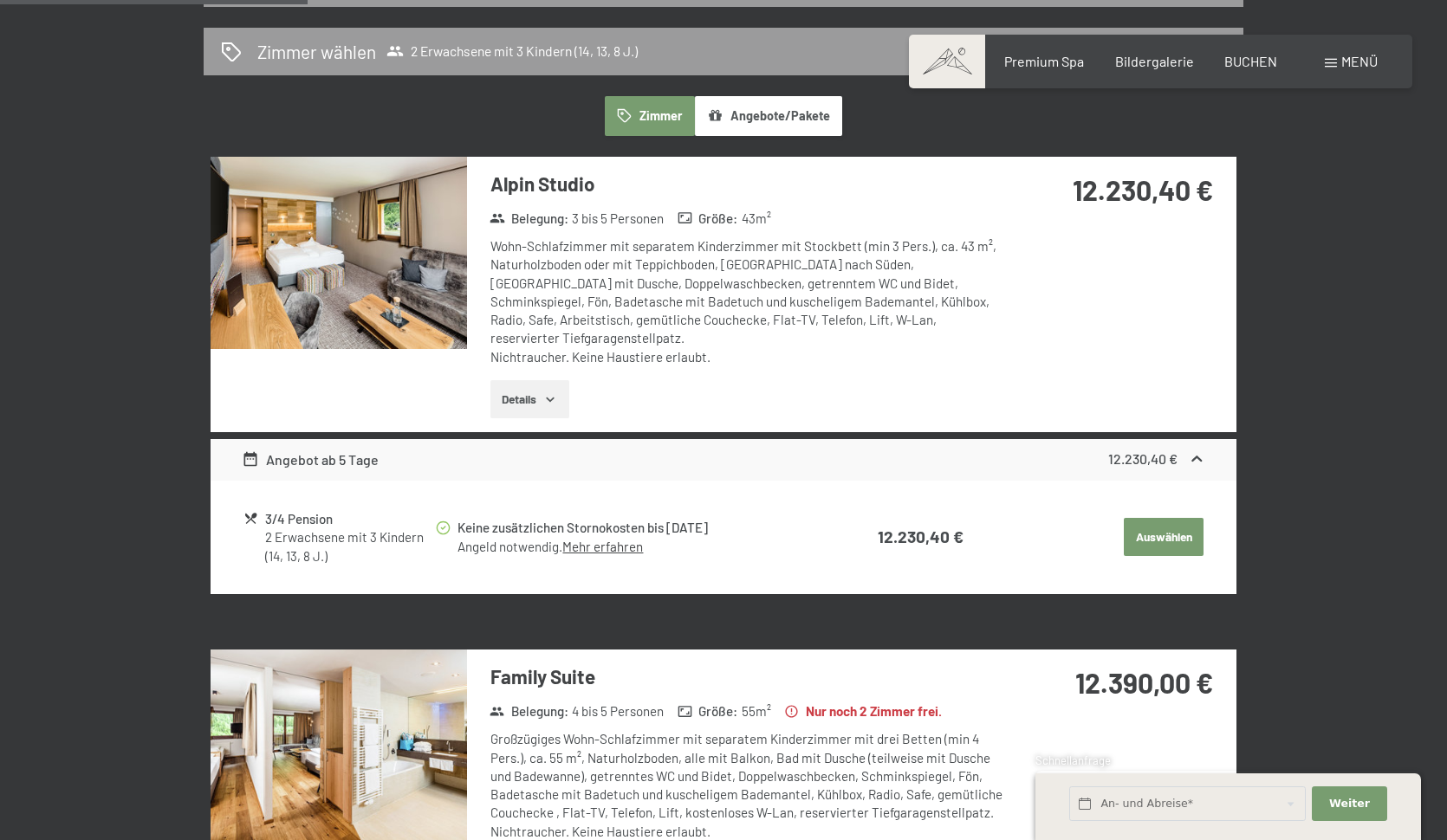
scroll to position [452, 0]
